Goal: Book appointment/travel/reservation

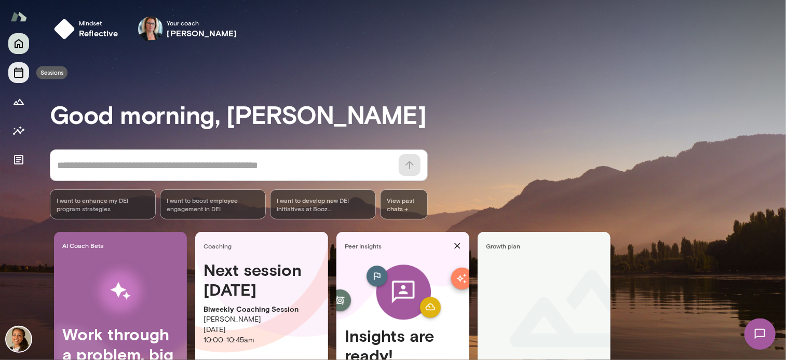
click at [22, 76] on icon "Sessions" at bounding box center [18, 72] width 12 height 12
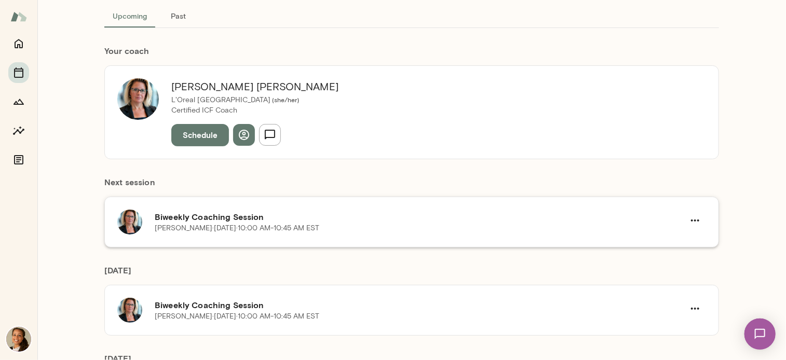
scroll to position [67, 0]
click at [373, 231] on div "Jennifer Alvarez · Thu, Oct 16 · 10:00 AM-10:45 AM EST" at bounding box center [420, 227] width 530 height 10
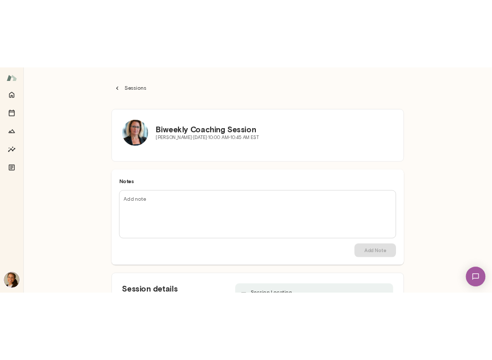
scroll to position [97, 0]
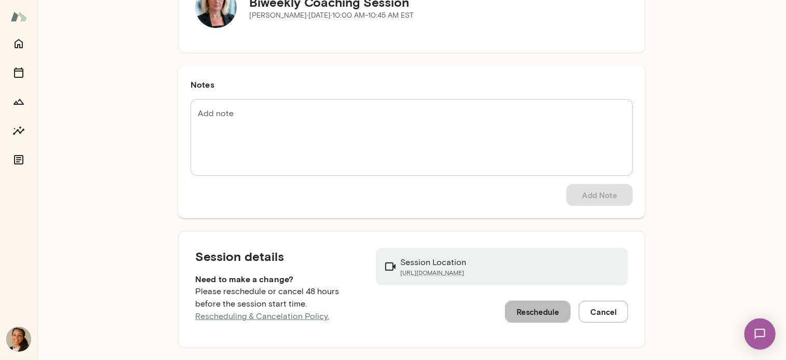
click at [522, 308] on button "Reschedule" at bounding box center [537, 312] width 65 height 22
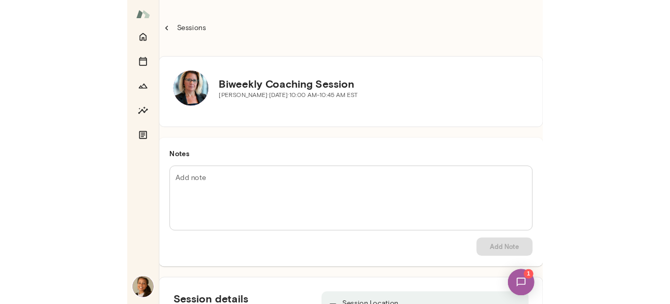
scroll to position [97, 0]
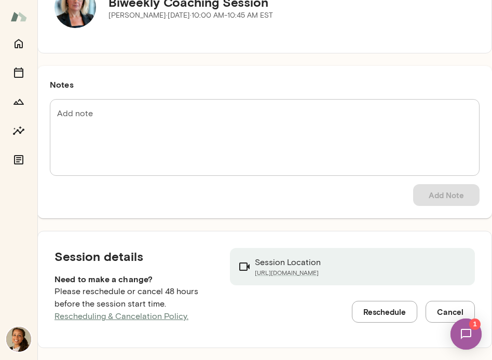
click at [379, 312] on button "Reschedule" at bounding box center [384, 312] width 65 height 22
